Goal: Task Accomplishment & Management: Manage account settings

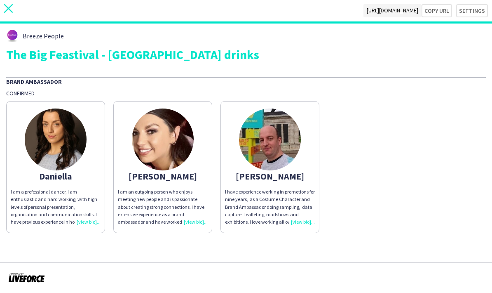
click at [12, 12] on icon at bounding box center [8, 8] width 9 height 9
click at [10, 16] on app-icon "close" at bounding box center [8, 10] width 9 height 13
click at [10, 13] on app-icon "close" at bounding box center [8, 10] width 9 height 13
click at [278, 151] on img at bounding box center [270, 139] width 62 height 62
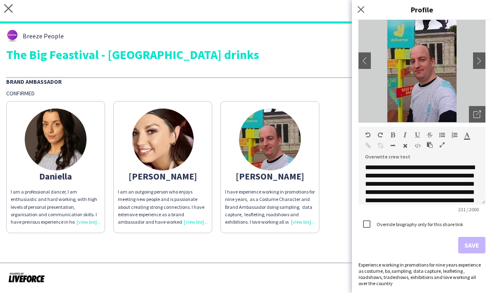
scroll to position [56, 0]
click at [479, 61] on app-icon "chevron-right" at bounding box center [480, 60] width 12 height 7
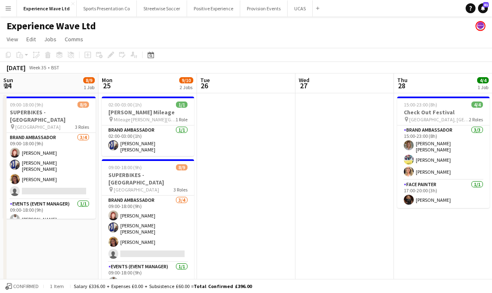
scroll to position [0, 239]
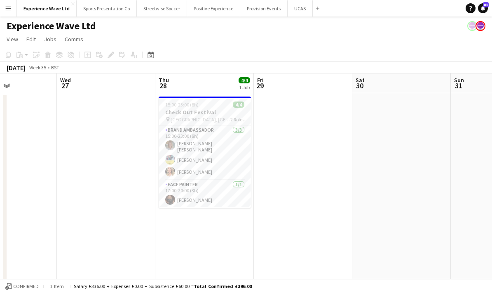
click at [298, 181] on app-date-cell at bounding box center [303, 198] width 99 height 210
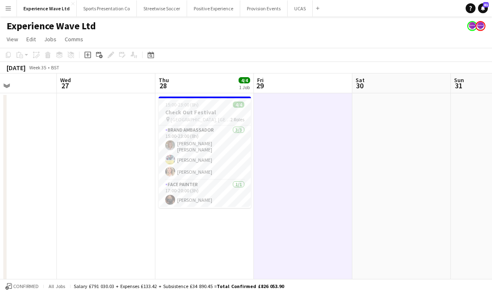
click at [401, 145] on app-date-cell at bounding box center [401, 198] width 99 height 210
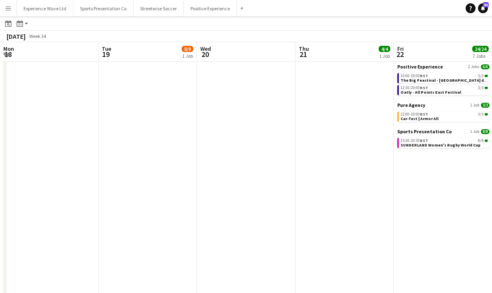
scroll to position [0, 259]
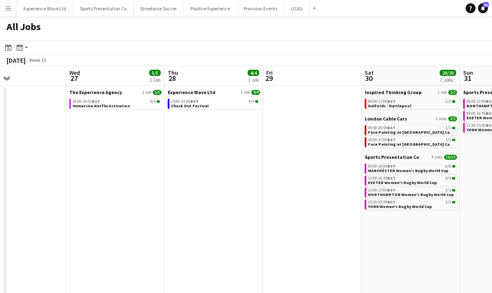
scroll to position [0, 236]
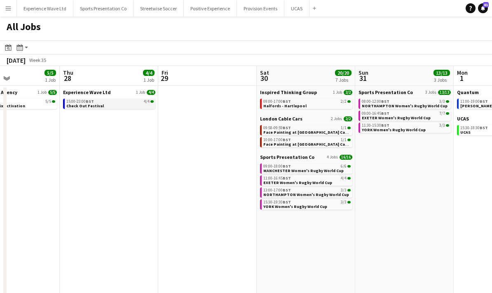
click at [110, 104] on link "15:00-23:00 BST 4/4 Check Out Festival" at bounding box center [109, 103] width 87 height 9
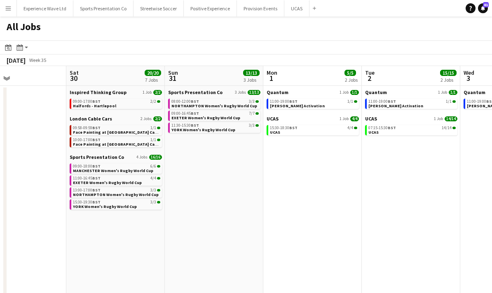
scroll to position [0, 235]
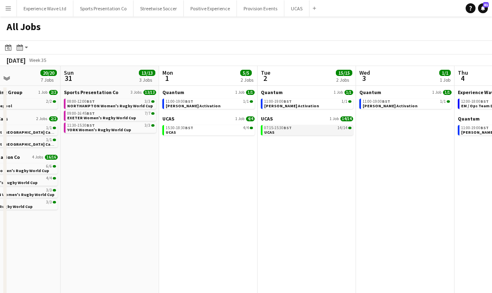
click at [303, 130] on link "07:15-15:30 BST 14/14 UCAS" at bounding box center [307, 129] width 87 height 9
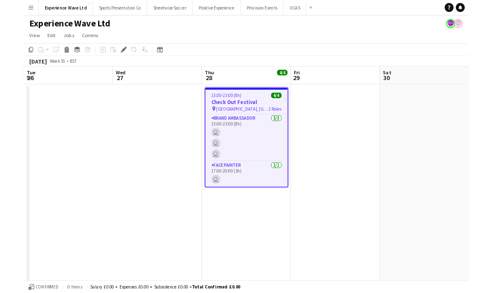
scroll to position [0, 283]
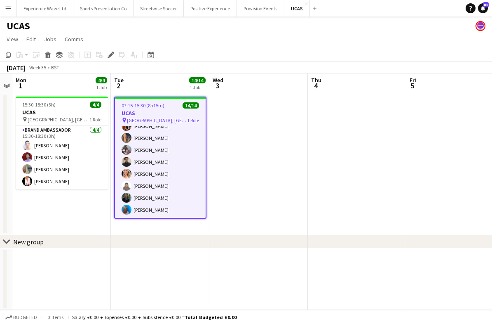
scroll to position [92, 0]
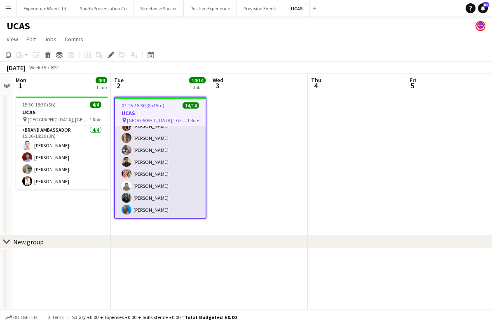
click at [175, 163] on app-card-role "Brand Ambassador 14/14 07:15-15:30 (8h15m) [PERSON_NAME] [PERSON_NAME] [PERSON_…" at bounding box center [160, 125] width 91 height 183
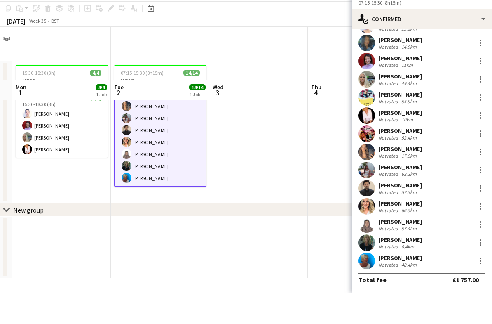
scroll to position [20, 0]
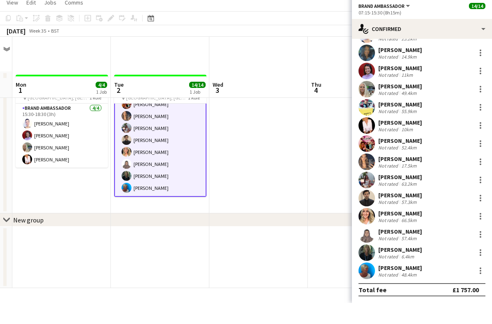
click at [400, 256] on div "57.4km" at bounding box center [409, 259] width 19 height 6
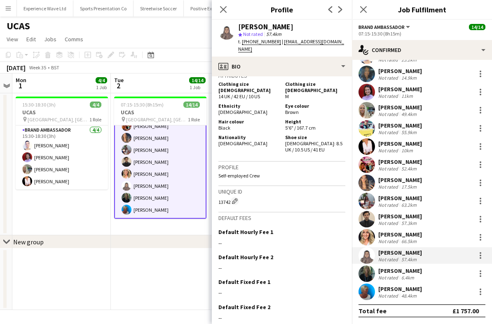
scroll to position [36, 0]
click at [225, 12] on icon at bounding box center [223, 9] width 8 height 8
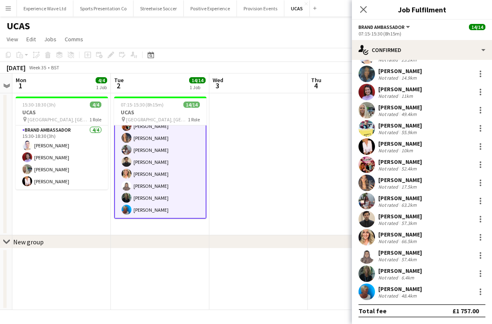
click at [319, 180] on app-date-cell at bounding box center [357, 164] width 99 height 142
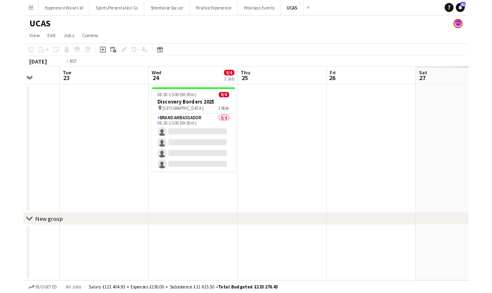
scroll to position [0, 256]
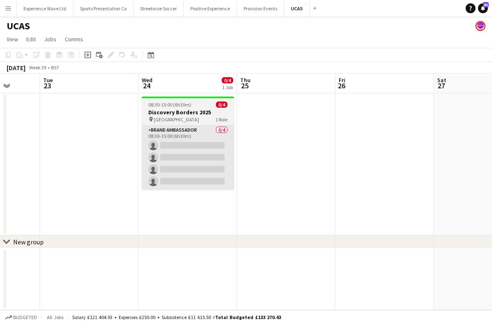
click at [195, 159] on app-card-role "Brand Ambassador 0/4 08:30-15:00 (6h30m) single-neutral-actions single-neutral-…" at bounding box center [188, 157] width 92 height 64
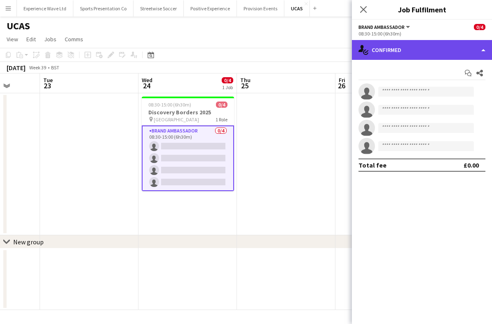
click at [479, 47] on div "single-neutral-actions-check-2 Confirmed" at bounding box center [422, 50] width 140 height 20
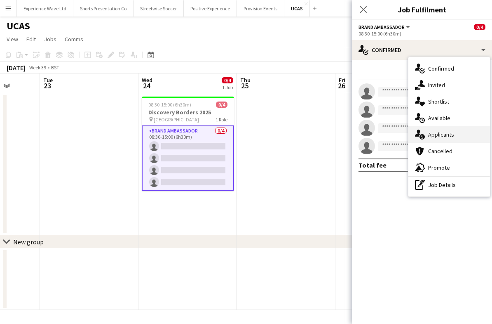
click at [460, 137] on div "single-neutral-actions-information Applicants" at bounding box center [449, 134] width 82 height 16
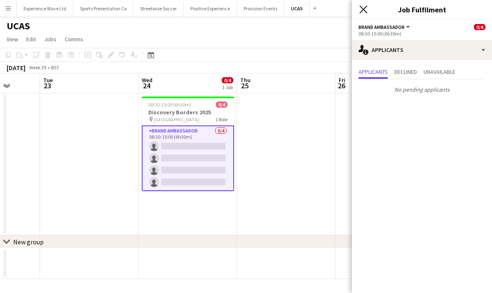
click at [364, 7] on icon "Close pop-in" at bounding box center [363, 9] width 8 height 8
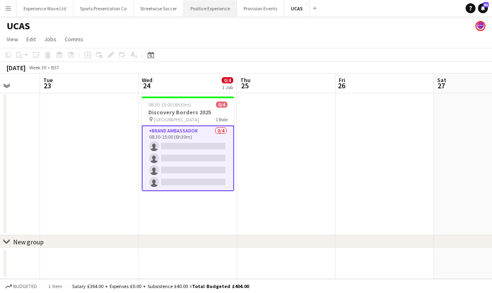
click at [202, 11] on button "Positive Experience Close" at bounding box center [210, 8] width 53 height 16
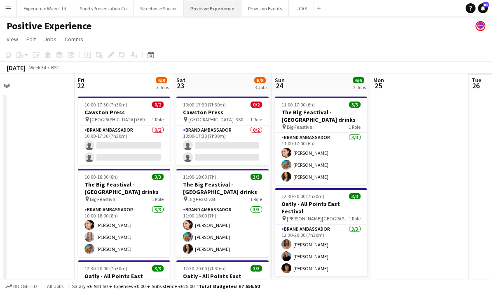
scroll to position [0, 251]
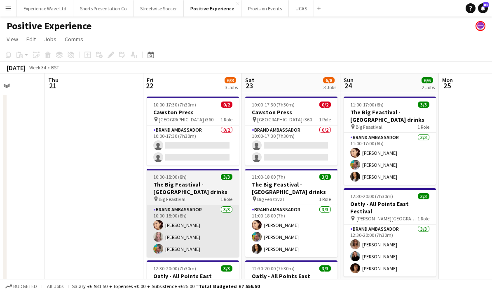
click at [206, 230] on app-card-role "Brand Ambassador [DATE] 10:00-18:00 (8h) [PERSON_NAME] [PERSON_NAME] [PERSON_NA…" at bounding box center [193, 231] width 92 height 52
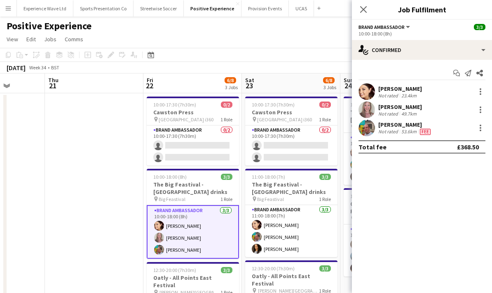
click at [410, 129] on div "53.6km" at bounding box center [409, 131] width 19 height 7
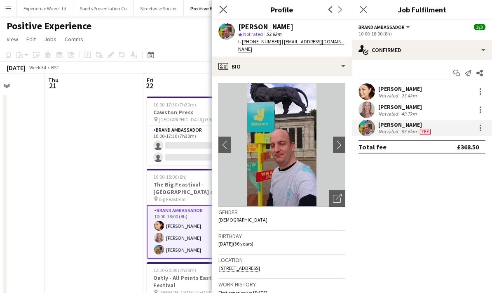
click at [228, 12] on app-icon "Close pop-in" at bounding box center [224, 10] width 12 height 12
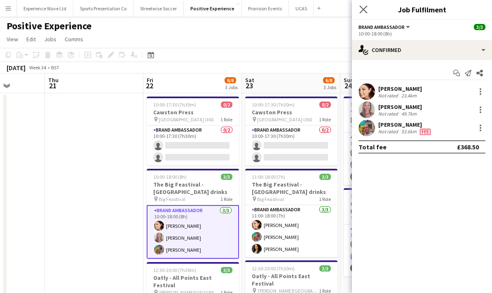
click at [368, 5] on app-icon "Close pop-in" at bounding box center [364, 10] width 12 height 12
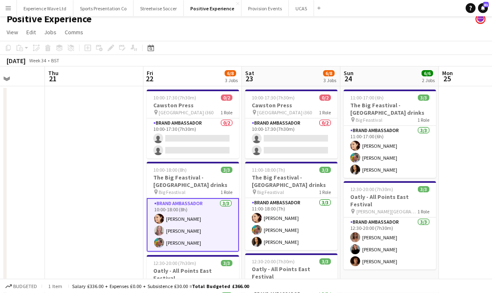
scroll to position [7, 0]
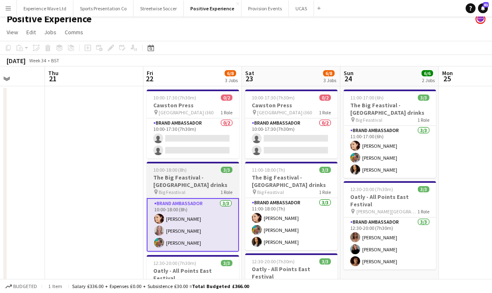
click at [213, 213] on app-card-role "Brand Ambassador [DATE] 10:00-18:00 (8h) [PERSON_NAME] [PERSON_NAME] [PERSON_NA…" at bounding box center [193, 225] width 92 height 54
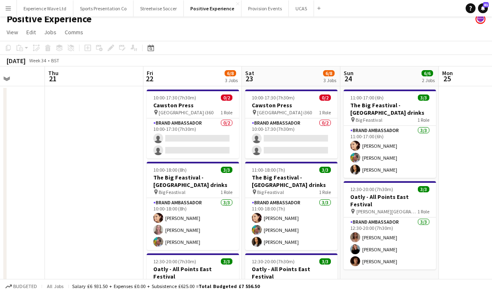
click at [211, 184] on h3 "The Big Feastival - [GEOGRAPHIC_DATA] drinks" at bounding box center [193, 181] width 92 height 15
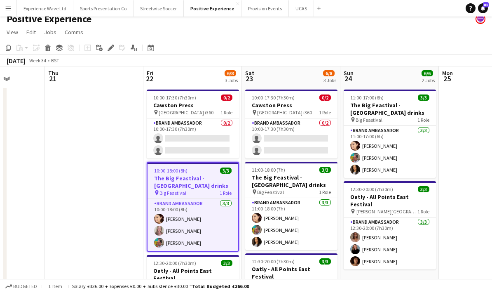
scroll to position [0, 0]
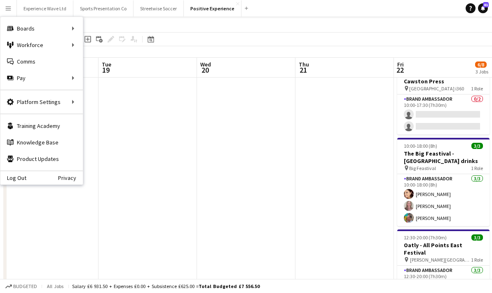
scroll to position [0, 283]
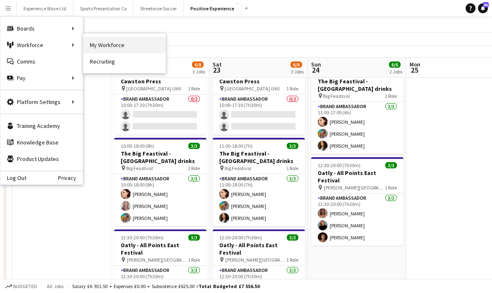
click at [118, 45] on link "My Workforce" at bounding box center [124, 45] width 82 height 16
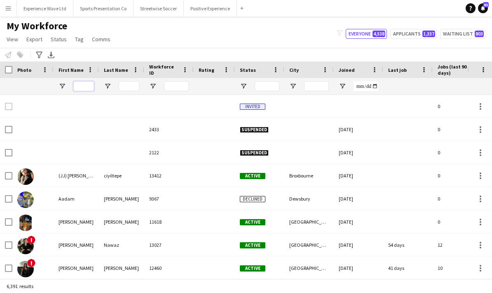
click at [84, 88] on input "First Name Filter Input" at bounding box center [83, 86] width 21 height 10
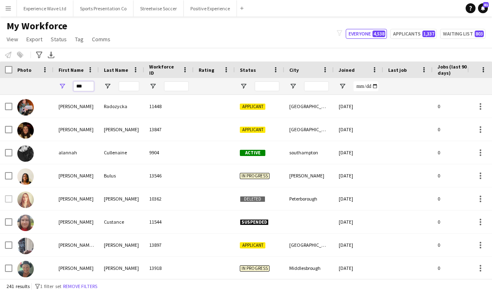
type input "***"
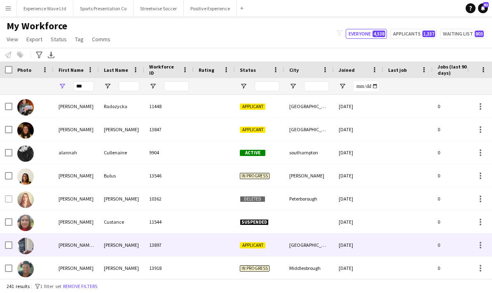
click at [84, 233] on div "Ann Marie" at bounding box center [76, 244] width 45 height 23
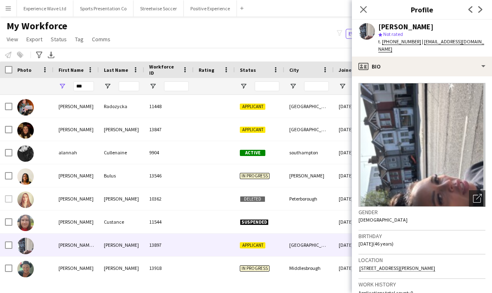
click at [452, 158] on img at bounding box center [422, 145] width 127 height 124
click at [465, 167] on img at bounding box center [422, 145] width 127 height 124
click at [478, 196] on icon "Open photos pop-in" at bounding box center [477, 198] width 9 height 9
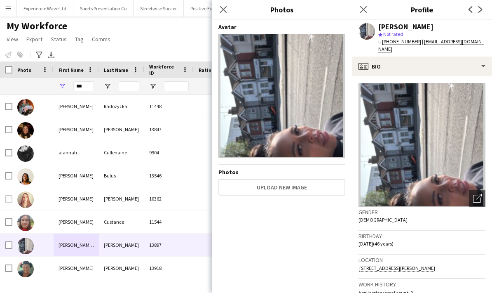
click at [310, 96] on img at bounding box center [281, 96] width 127 height 124
click at [227, 12] on icon "Close pop-in" at bounding box center [223, 9] width 8 height 8
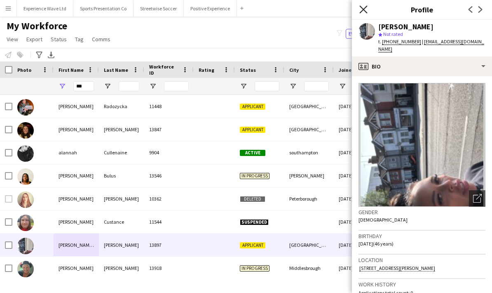
click at [366, 8] on icon "Close pop-in" at bounding box center [363, 9] width 8 height 8
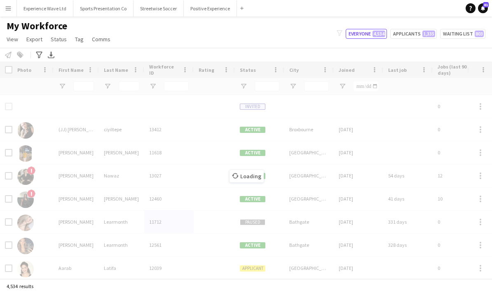
scroll to position [37, 0]
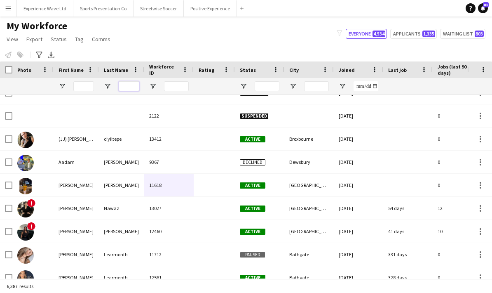
click at [127, 85] on input "Last Name Filter Input" at bounding box center [129, 86] width 21 height 10
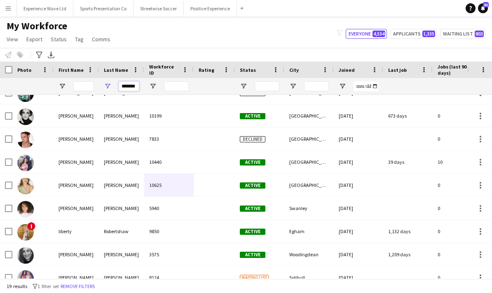
type input "*******"
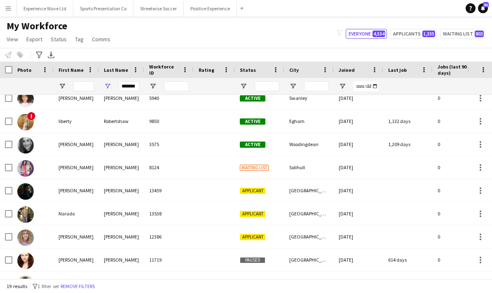
scroll to position [0, 0]
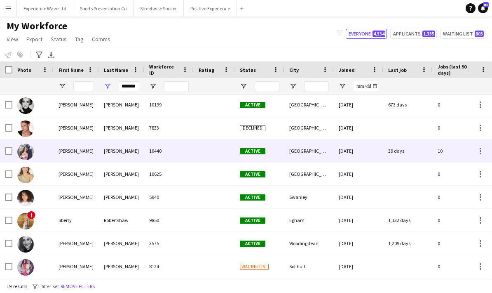
click at [139, 150] on div "Roberts" at bounding box center [121, 150] width 45 height 23
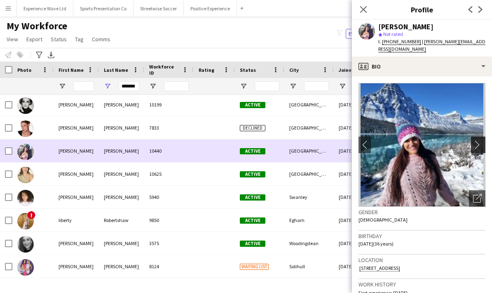
click at [477, 140] on app-icon "chevron-right" at bounding box center [479, 144] width 13 height 9
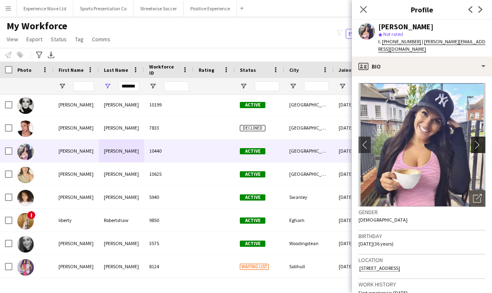
click at [475, 144] on button "chevron-right" at bounding box center [479, 144] width 16 height 16
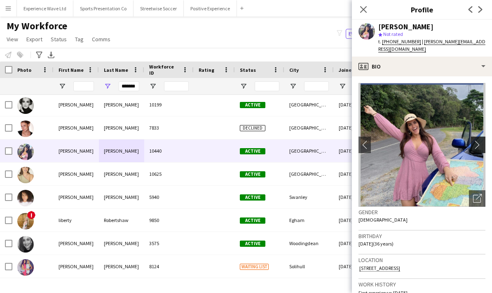
click at [478, 141] on app-icon "chevron-right" at bounding box center [479, 144] width 13 height 9
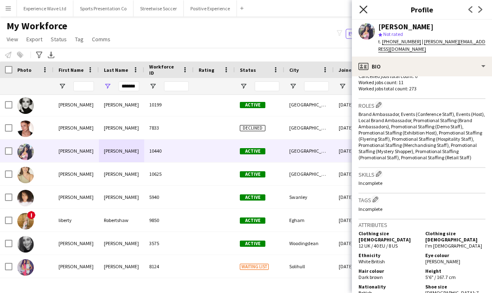
click at [364, 13] on icon "Close pop-in" at bounding box center [363, 9] width 8 height 8
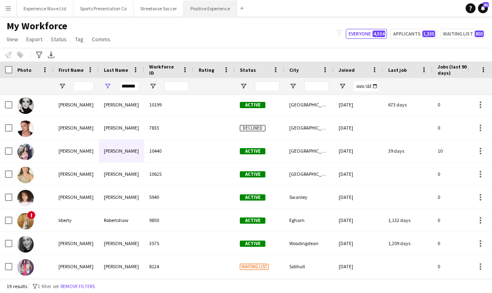
click at [214, 9] on button "Positive Experience Close" at bounding box center [210, 8] width 53 height 16
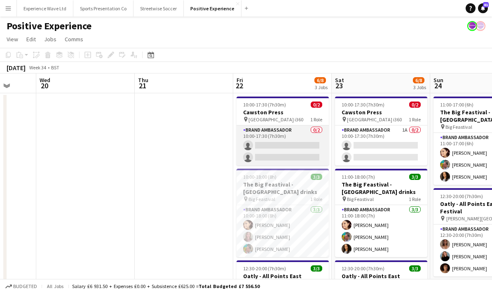
click at [293, 141] on app-card-role "Brand Ambassador 0/2 10:00-17:30 (7h30m) single-neutral-actions single-neutral-…" at bounding box center [283, 145] width 92 height 40
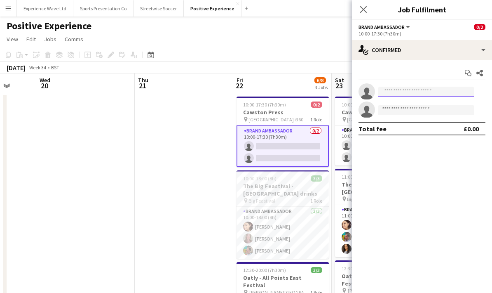
click at [409, 96] on input at bounding box center [426, 92] width 96 height 10
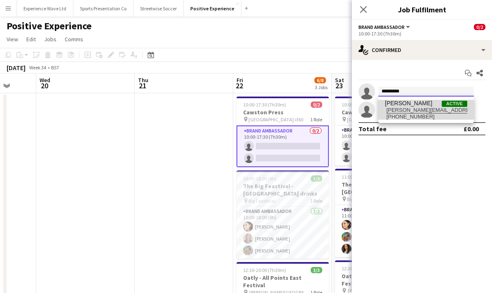
type input "*********"
click at [418, 103] on span "[PERSON_NAME]" at bounding box center [408, 103] width 47 height 7
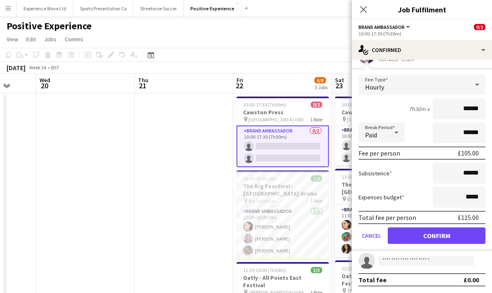
click at [435, 236] on button "Confirm" at bounding box center [437, 235] width 98 height 16
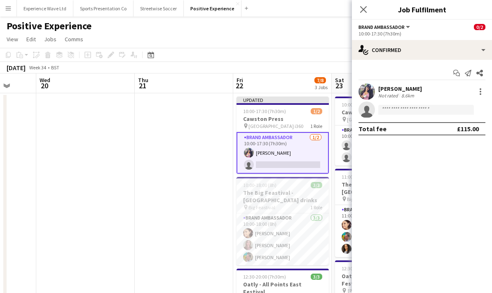
click at [187, 200] on app-date-cell at bounding box center [184, 230] width 99 height 274
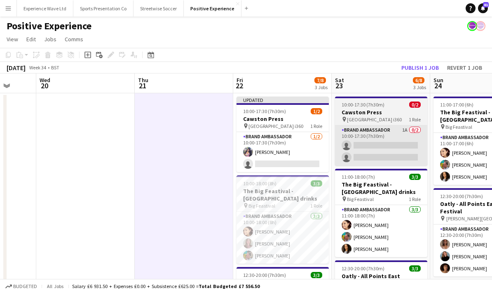
click at [390, 145] on app-card-role "Brand Ambassador 1A 0/2 10:00-17:30 (7h30m) single-neutral-actions single-neutr…" at bounding box center [381, 145] width 92 height 40
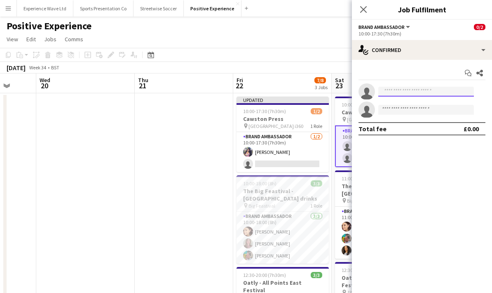
click at [413, 88] on input at bounding box center [426, 92] width 96 height 10
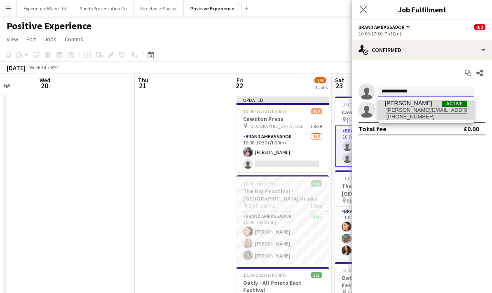
type input "**********"
click at [462, 113] on span "+447876045281" at bounding box center [426, 116] width 82 height 7
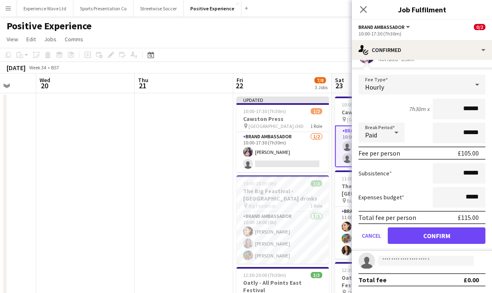
click at [438, 236] on button "Confirm" at bounding box center [437, 235] width 98 height 16
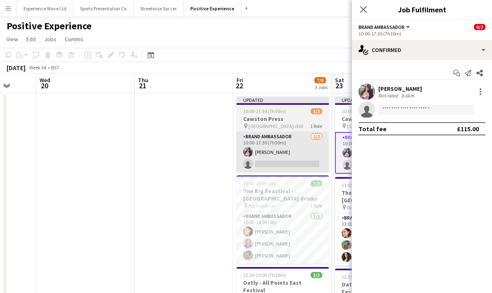
click at [313, 155] on app-card-role "Brand Ambassador 1/2 10:00-17:30 (7h30m) Katie Roberts single-neutral-actions" at bounding box center [283, 152] width 92 height 40
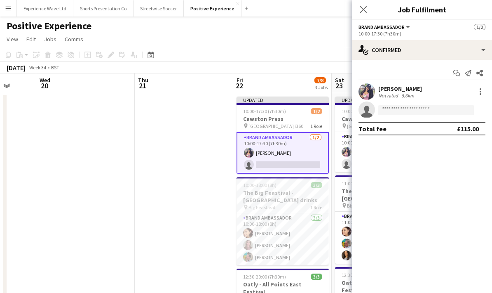
click at [213, 198] on app-date-cell at bounding box center [184, 230] width 99 height 274
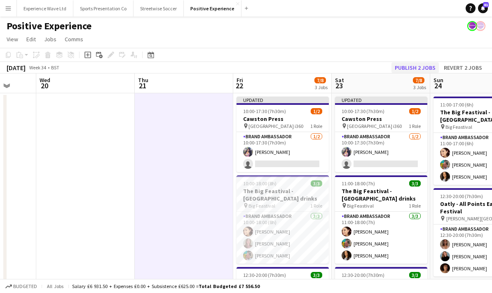
click at [420, 68] on button "Publish 2 jobs" at bounding box center [415, 67] width 47 height 11
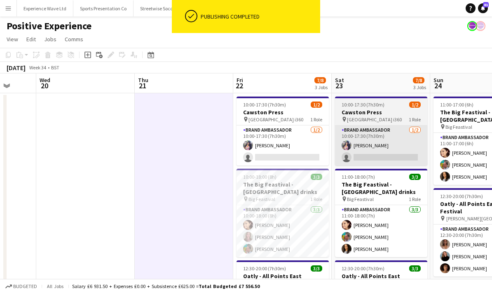
click at [396, 145] on app-card-role "Brand Ambassador 1/2 10:00-17:30 (7h30m) Katie Roberts single-neutral-actions" at bounding box center [381, 145] width 92 height 40
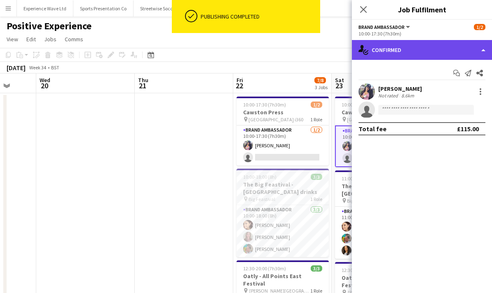
click at [480, 49] on div "single-neutral-actions-check-2 Confirmed" at bounding box center [422, 50] width 140 height 20
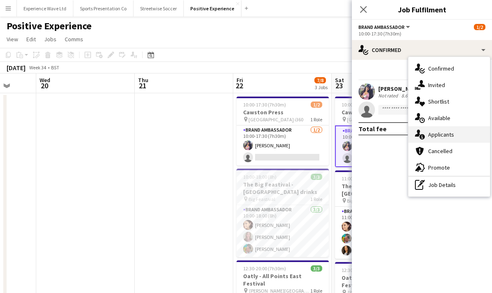
click at [453, 136] on div "single-neutral-actions-information Applicants" at bounding box center [449, 134] width 82 height 16
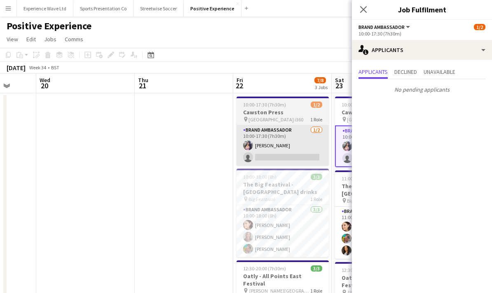
click at [305, 143] on app-card-role "Brand Ambassador 1/2 10:00-17:30 (7h30m) Katie Roberts single-neutral-actions" at bounding box center [283, 145] width 92 height 40
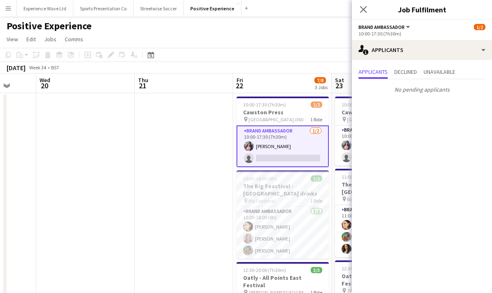
click at [204, 214] on app-date-cell at bounding box center [184, 230] width 99 height 274
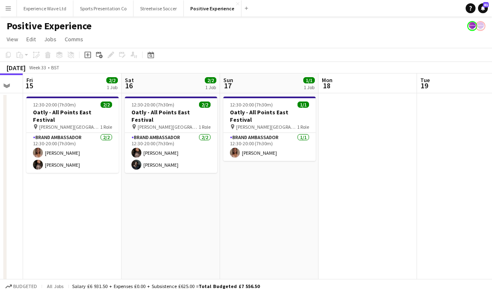
scroll to position [0, 258]
